Goal: Subscribe to service/newsletter

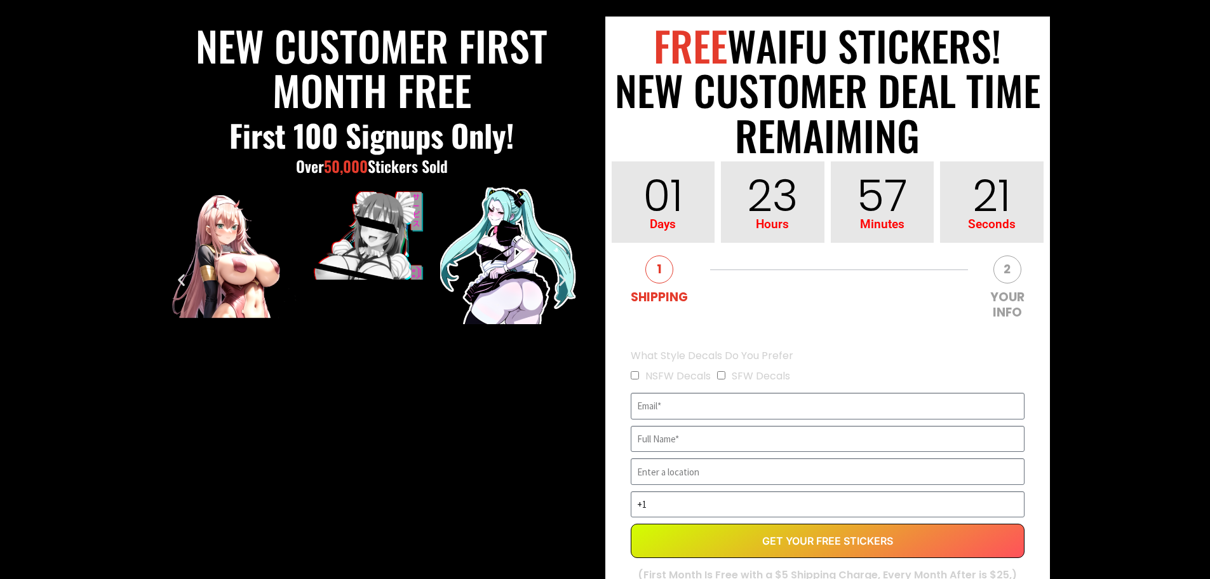
scroll to position [191, 0]
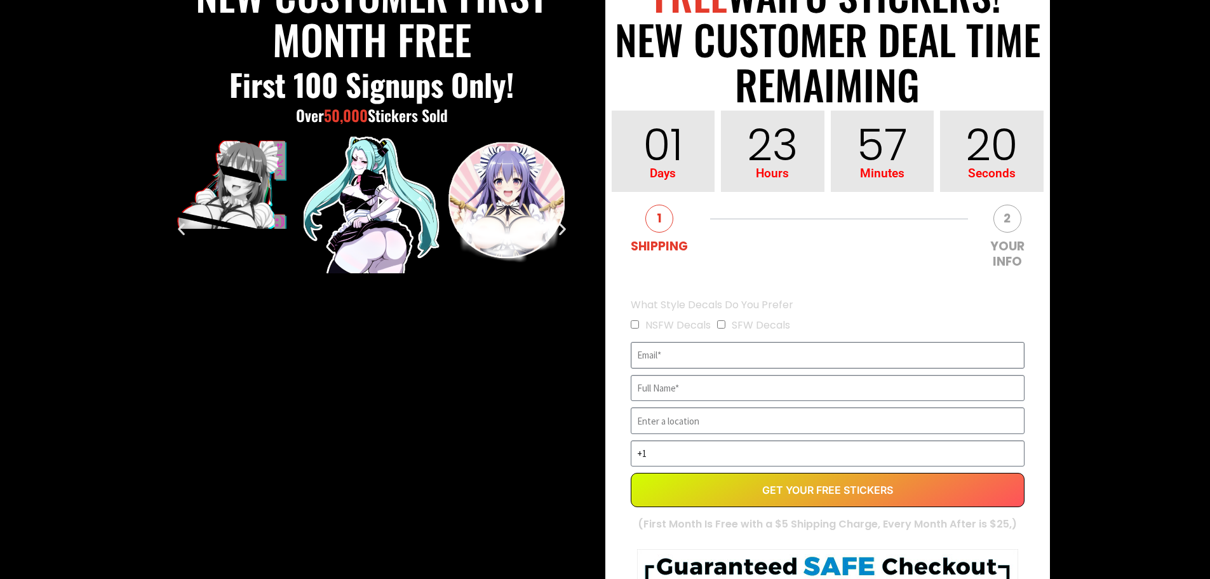
click at [755, 355] on input "EVERGREEN" at bounding box center [828, 355] width 394 height 27
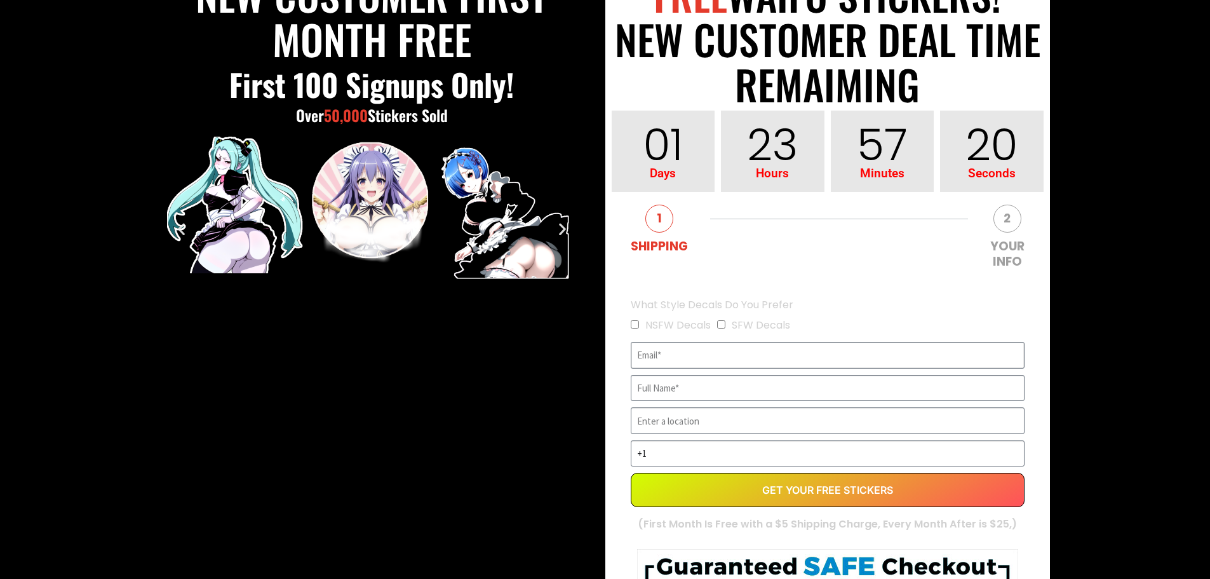
click at [755, 355] on input "EVERGREEN" at bounding box center [828, 355] width 394 height 27
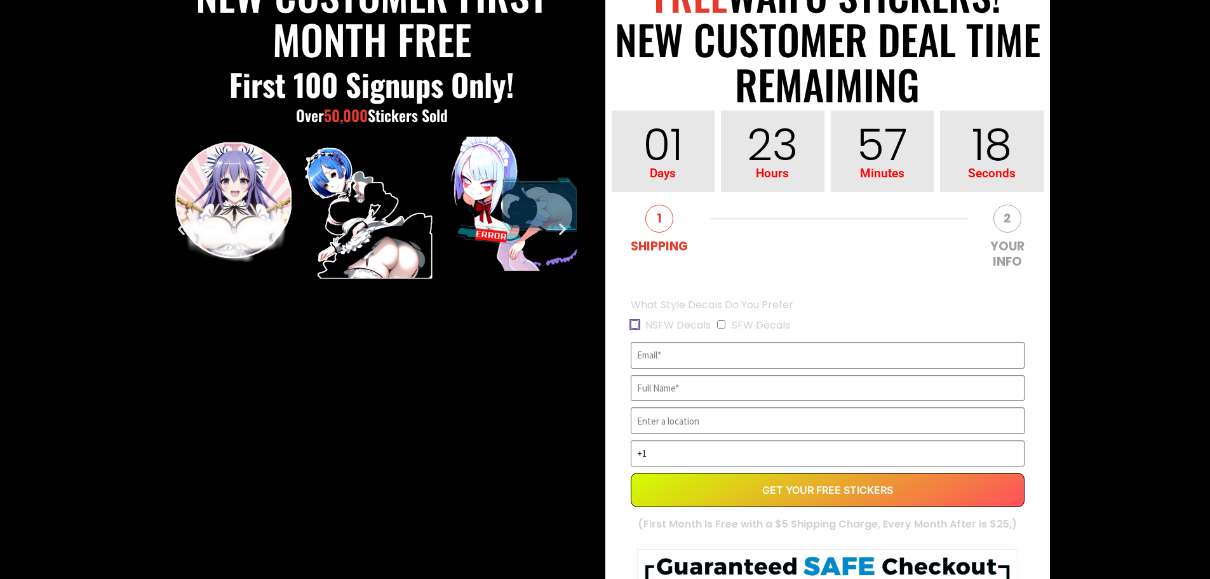
click at [637, 328] on input "NSFW Decals" at bounding box center [635, 324] width 8 height 8
checkbox input "true"
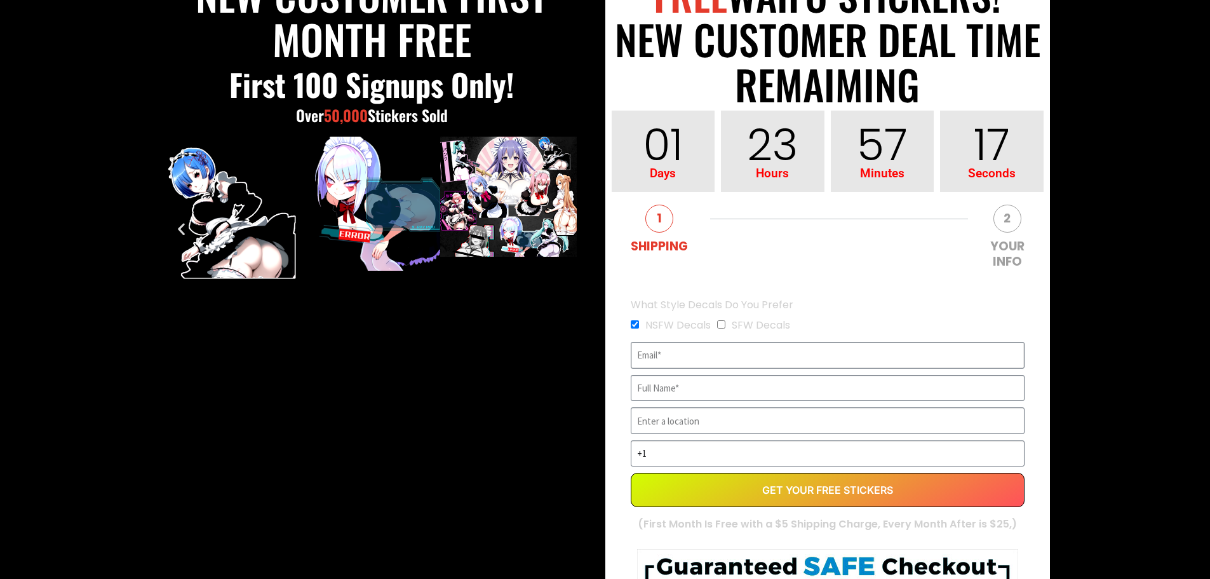
click at [677, 353] on input "EVERGREEN" at bounding box center [828, 355] width 394 height 27
type input "[EMAIL_ADDRESS][DOMAIN_NAME]"
click at [676, 381] on input "EVERGREEN" at bounding box center [828, 388] width 394 height 27
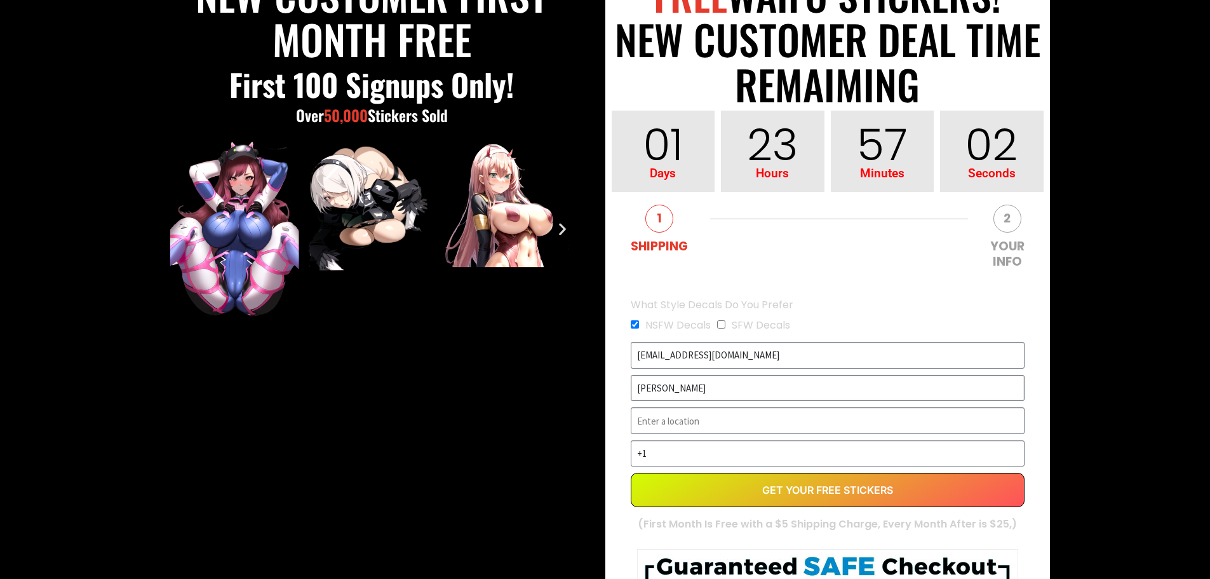
type input "[PERSON_NAME]"
click at [687, 418] on input "EVERGREEN" at bounding box center [828, 420] width 394 height 27
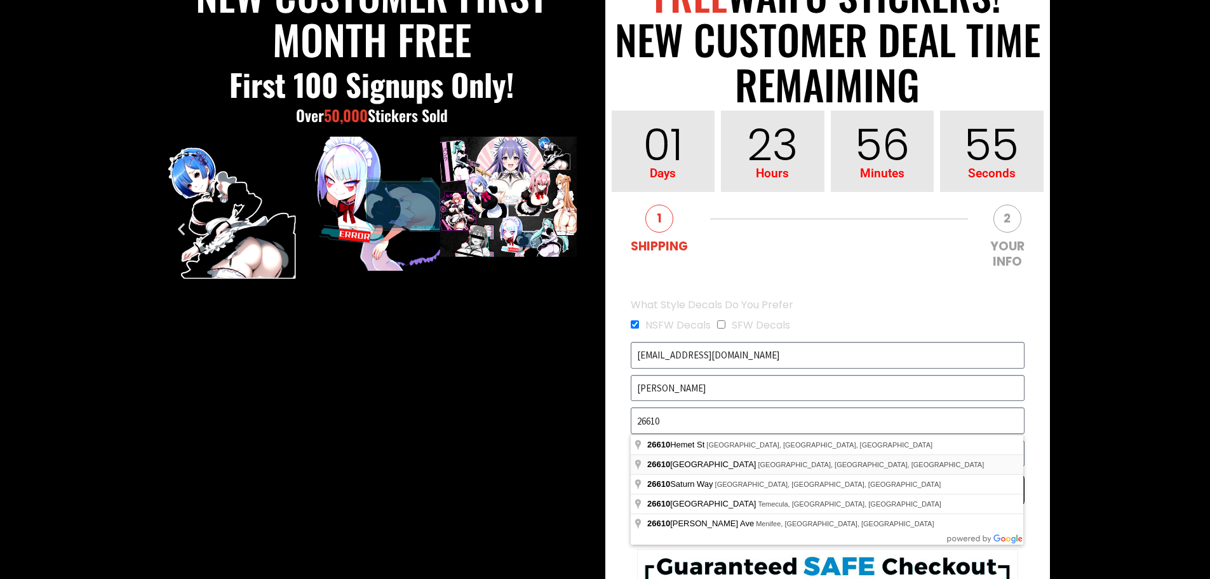
type input "[STREET_ADDRESS]"
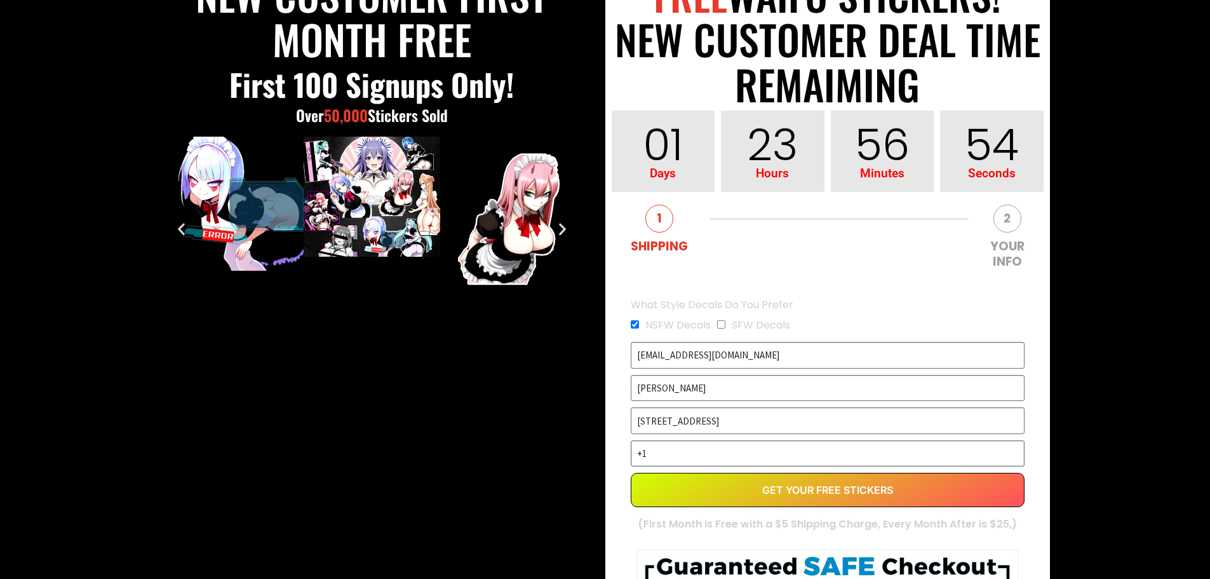
click at [699, 458] on input "+1" at bounding box center [828, 453] width 394 height 27
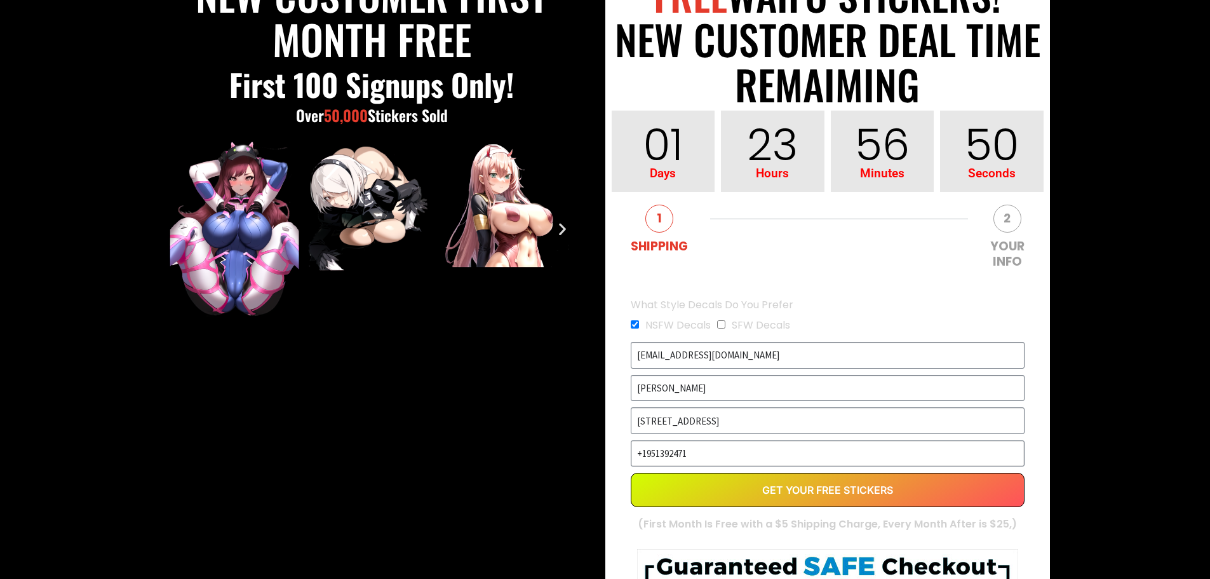
type input "[PHONE_NUMBER]"
